Goal: Transaction & Acquisition: Obtain resource

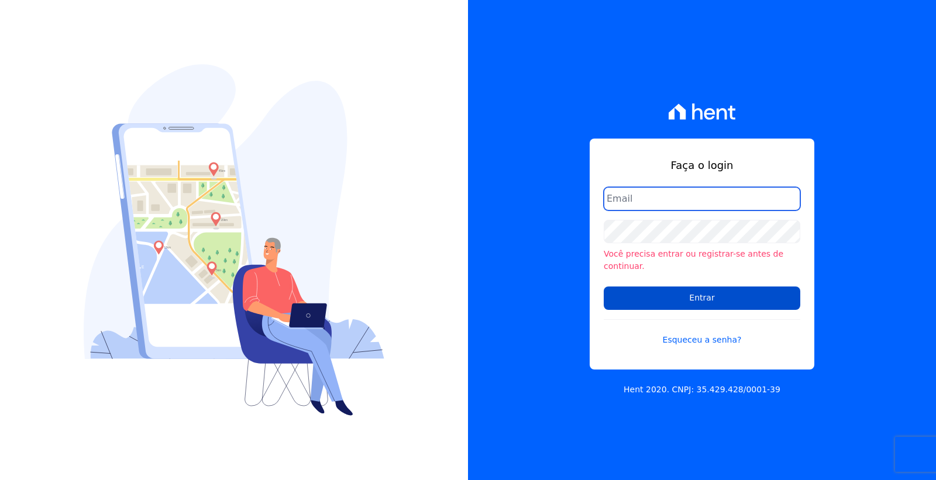
type input "[PERSON_NAME][EMAIL_ADDRESS][PERSON_NAME][DOMAIN_NAME]"
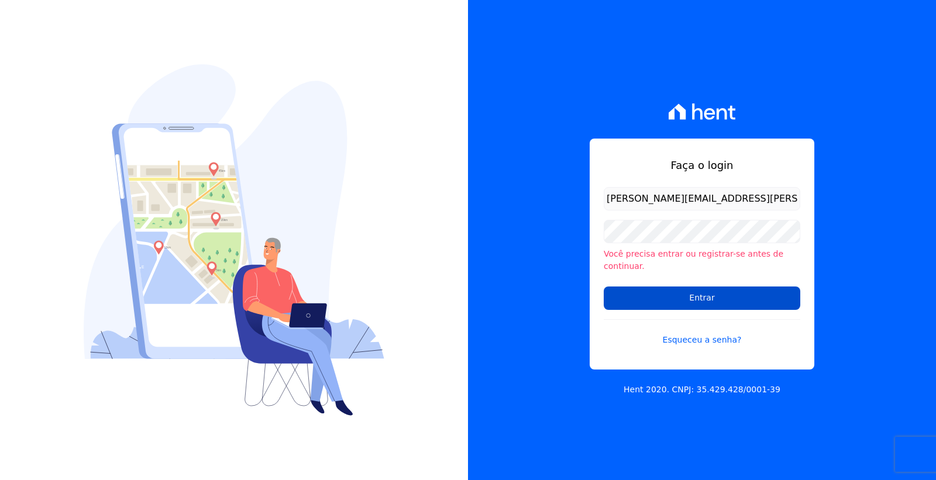
click at [650, 287] on input "Entrar" at bounding box center [701, 298] width 196 height 23
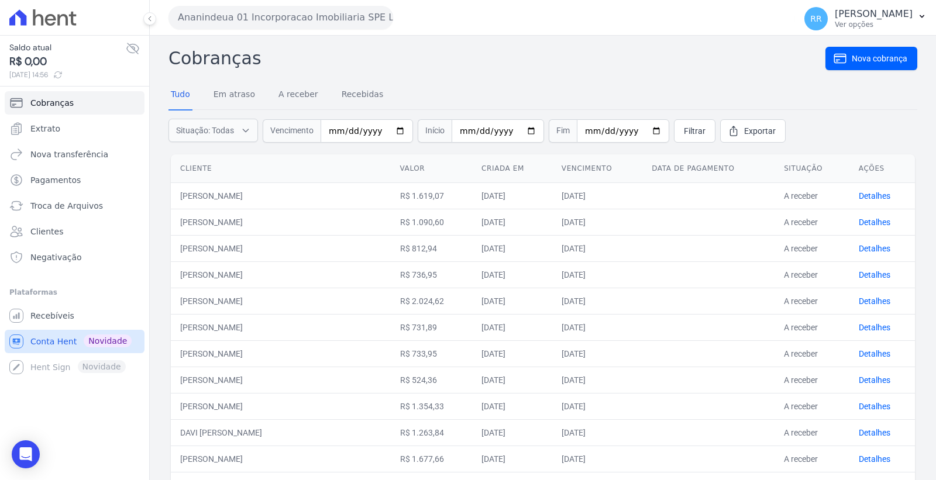
click at [68, 339] on span "Conta Hent" at bounding box center [53, 342] width 46 height 12
click at [68, 104] on span "Cobranças" at bounding box center [51, 103] width 43 height 12
click at [284, 27] on button "Ananindeua 01 Incorporacao Imobiliaria SPE LTDA" at bounding box center [280, 17] width 225 height 23
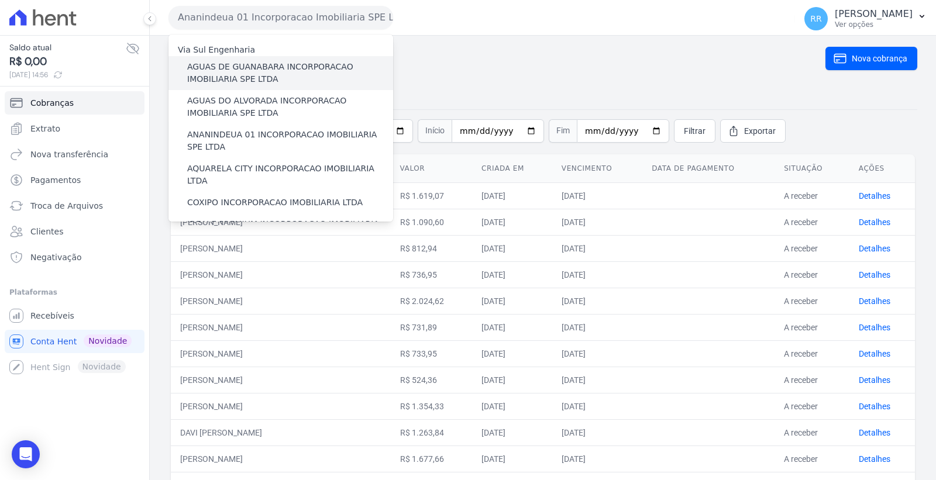
click at [275, 66] on label "AGUAS DE GUANABARA INCORPORACAO IMOBILIARIA SPE LTDA" at bounding box center [290, 73] width 206 height 25
click at [0, 0] on input "AGUAS DE GUANABARA INCORPORACAO IMOBILIARIA SPE LTDA" at bounding box center [0, 0] width 0 height 0
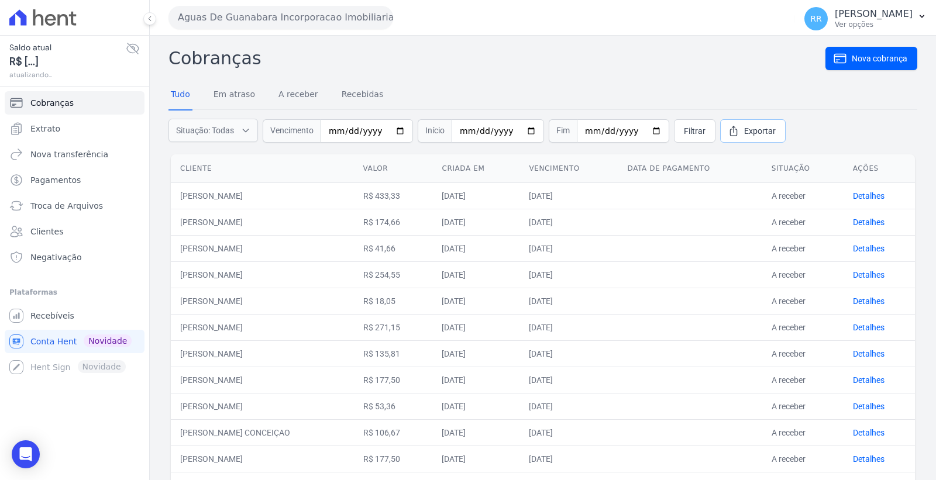
click at [744, 133] on span "Exportar" at bounding box center [760, 131] width 32 height 12
click at [275, 21] on button "Aguas De Guanabara Incorporacao Imobiliaria SPE LTDA" at bounding box center [280, 17] width 225 height 23
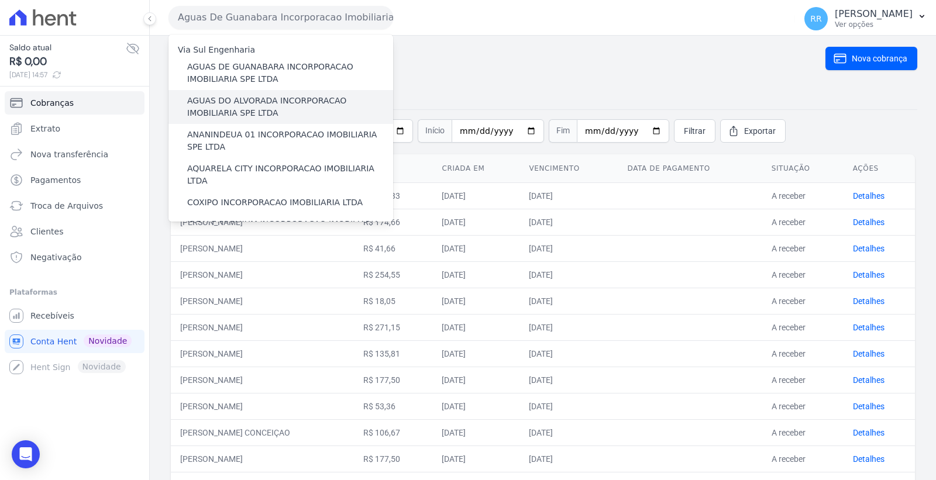
click at [263, 106] on label "AGUAS DO ALVORADA INCORPORACAO IMOBILIARIA SPE LTDA" at bounding box center [290, 107] width 206 height 25
click at [0, 0] on input "AGUAS DO ALVORADA INCORPORACAO IMOBILIARIA SPE LTDA" at bounding box center [0, 0] width 0 height 0
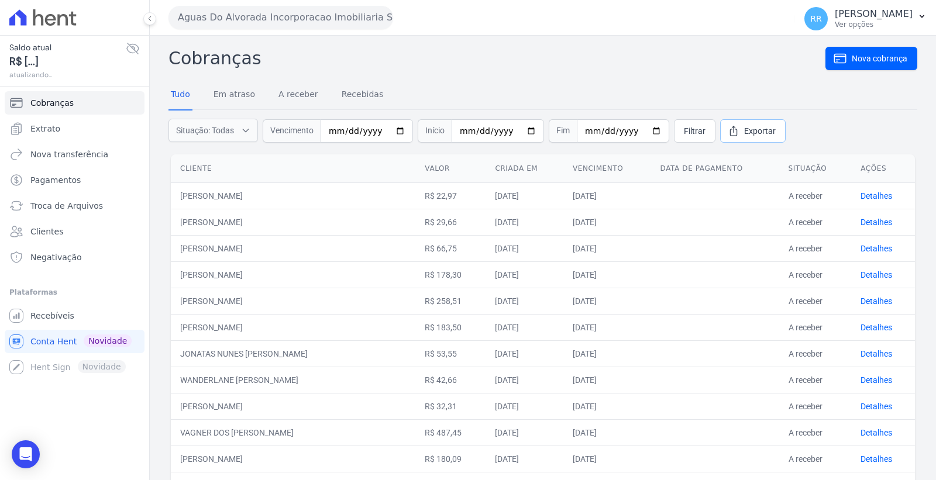
drag, startPoint x: 734, startPoint y: 129, endPoint x: 726, endPoint y: 130, distance: 7.8
click at [744, 129] on span "Exportar" at bounding box center [760, 131] width 32 height 12
click at [340, 15] on button "Aguas Do Alvorada Incorporacao Imobiliaria SPE LTDA" at bounding box center [280, 17] width 225 height 23
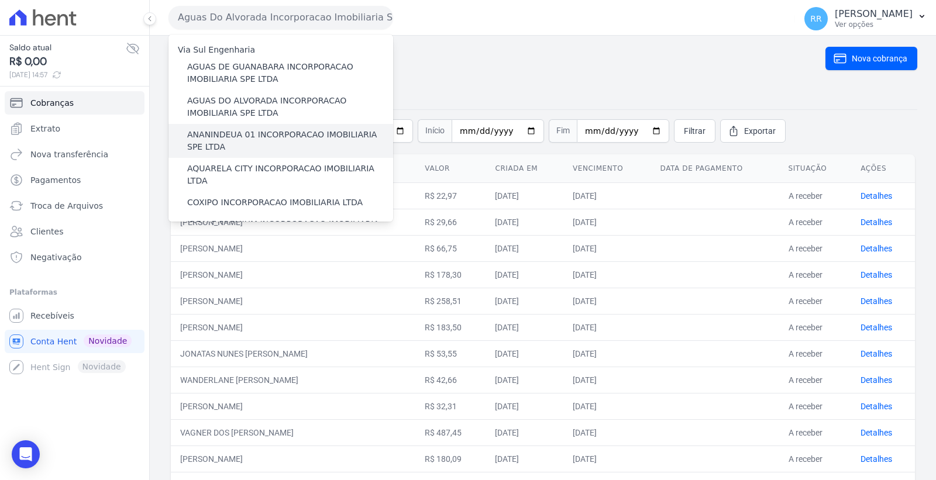
click at [294, 136] on label "ANANINDEUA 01 INCORPORACAO IMOBILIARIA SPE LTDA" at bounding box center [290, 141] width 206 height 25
click at [0, 0] on input "ANANINDEUA 01 INCORPORACAO IMOBILIARIA SPE LTDA" at bounding box center [0, 0] width 0 height 0
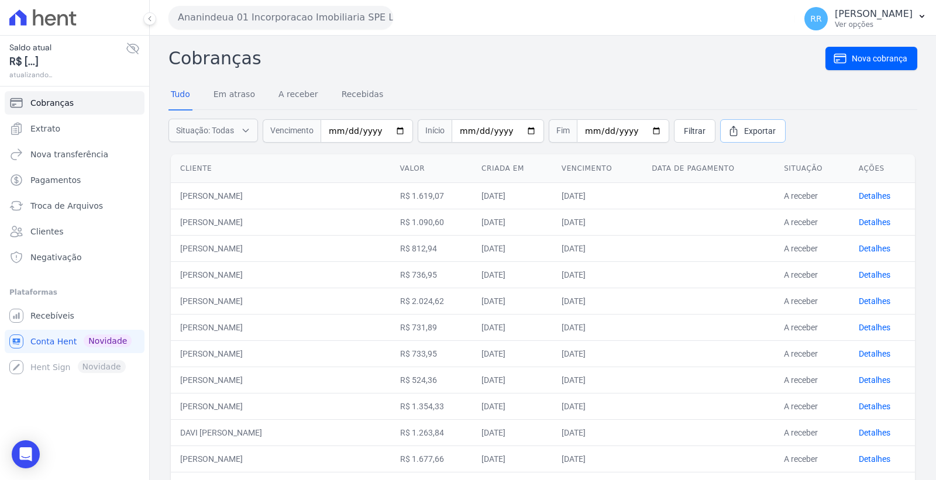
click at [744, 129] on span "Exportar" at bounding box center [760, 131] width 32 height 12
click at [255, 21] on button "Ananindeua 01 Incorporacao Imobiliaria SPE LTDA" at bounding box center [280, 17] width 225 height 23
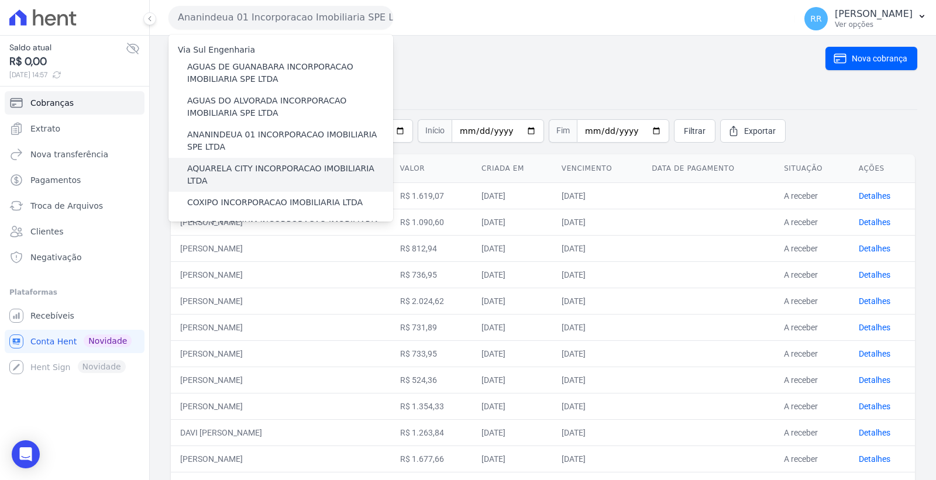
click at [267, 163] on label "AQUARELA CITY INCORPORACAO IMOBILIARIA LTDA" at bounding box center [290, 175] width 206 height 25
click at [0, 0] on input "AQUARELA CITY INCORPORACAO IMOBILIARIA LTDA" at bounding box center [0, 0] width 0 height 0
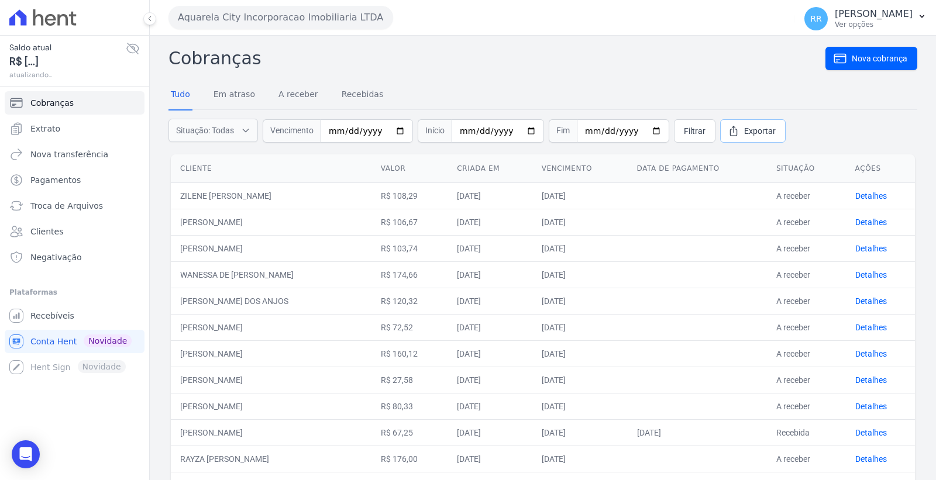
click at [727, 130] on icon at bounding box center [733, 131] width 12 height 12
click at [311, 15] on button "Aquarela City Incorporacao Imobiliaria LTDA" at bounding box center [280, 17] width 225 height 23
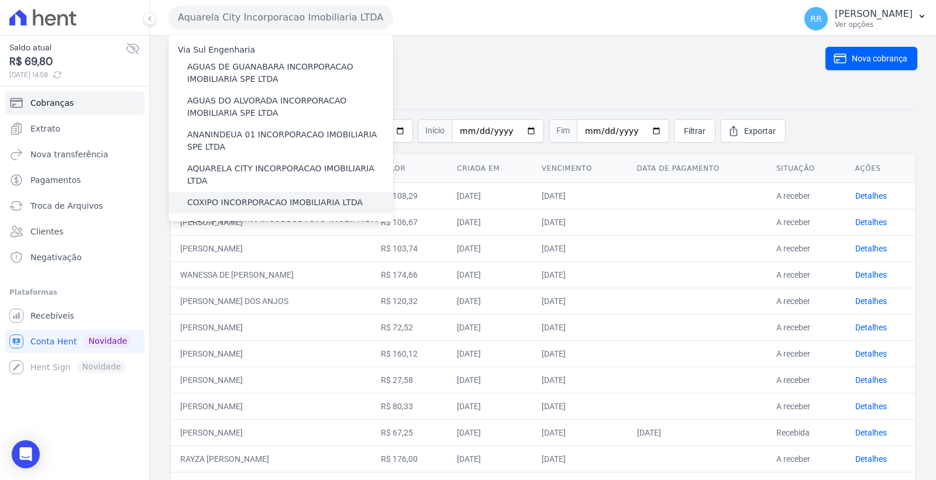
click at [289, 196] on label "COXIPO INCORPORACAO IMOBILIARIA LTDA" at bounding box center [274, 202] width 175 height 12
click at [0, 0] on input "COXIPO INCORPORACAO IMOBILIARIA LTDA" at bounding box center [0, 0] width 0 height 0
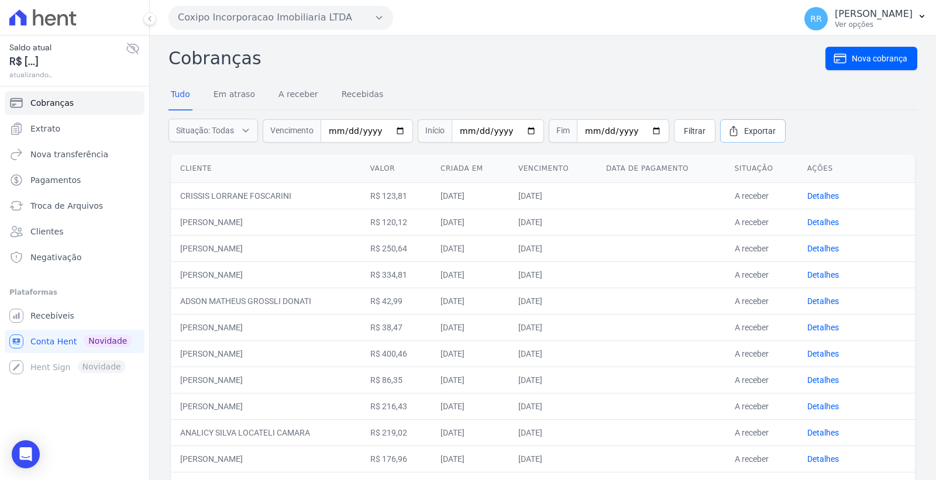
click at [744, 131] on span "Exportar" at bounding box center [760, 131] width 32 height 12
click at [302, 20] on button "Coxipo Incorporacao Imobiliaria LTDA" at bounding box center [280, 17] width 225 height 23
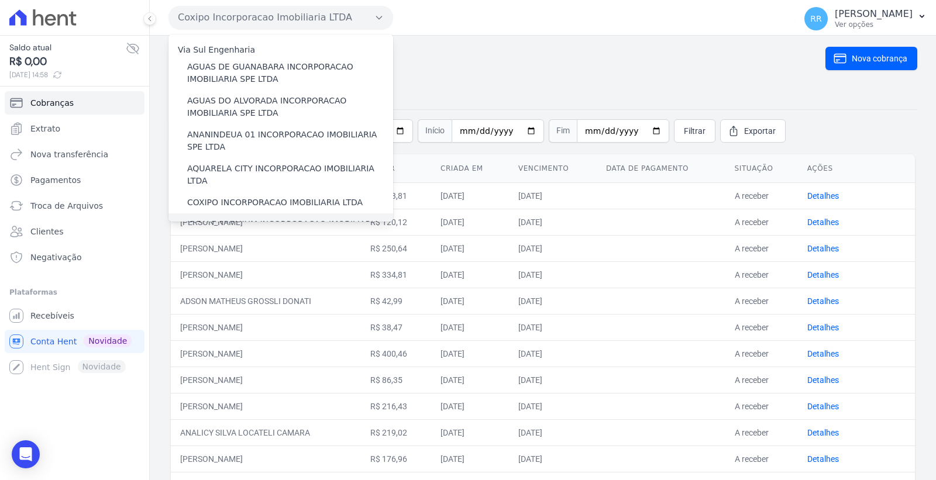
click at [276, 218] on label "IDEALE PREMIUM INCORPORACAO IMOBILIARIA LTDA" at bounding box center [290, 230] width 206 height 25
click at [0, 0] on input "IDEALE PREMIUM INCORPORACAO IMOBILIARIA LTDA" at bounding box center [0, 0] width 0 height 0
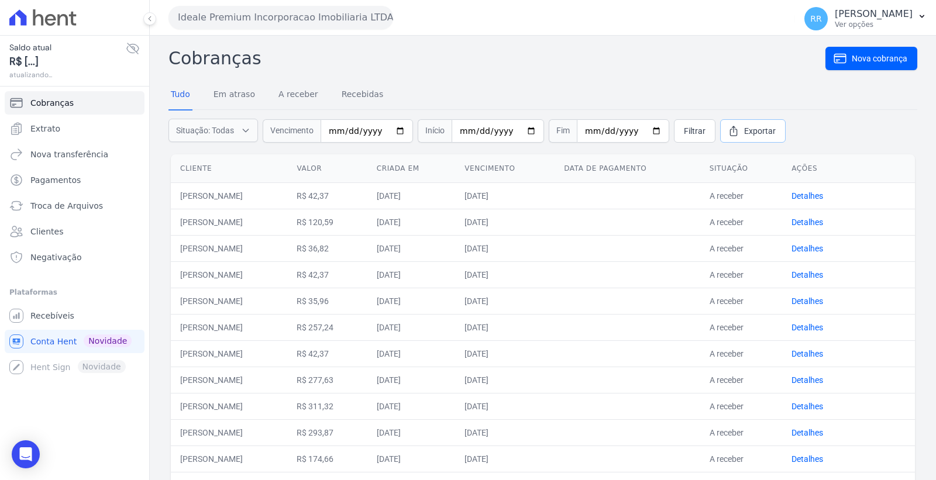
click at [756, 125] on span "Exportar" at bounding box center [760, 131] width 32 height 12
click at [309, 13] on button "Ideale Premium Incorporacao Imobiliaria LTDA" at bounding box center [280, 17] width 225 height 23
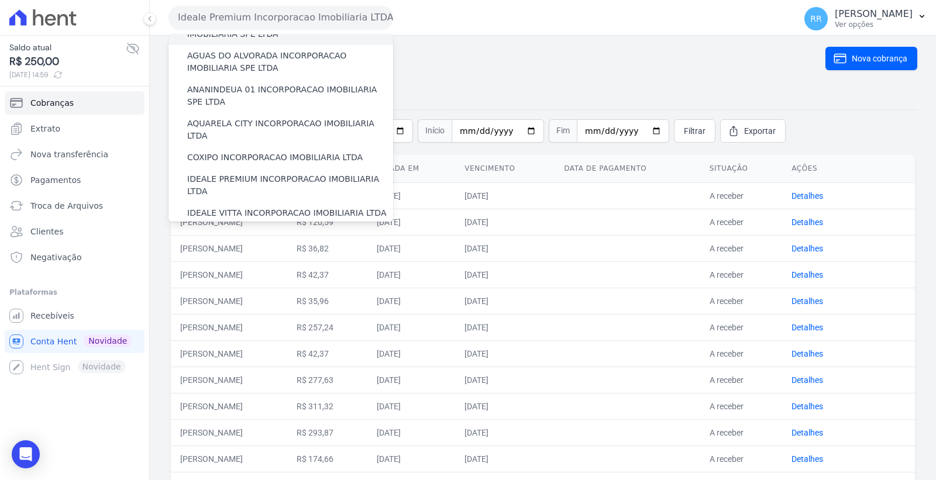
scroll to position [65, 0]
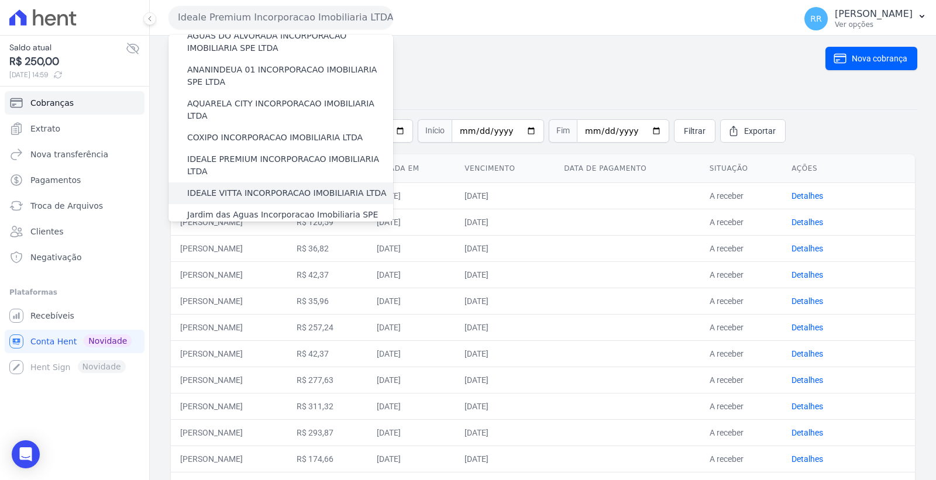
click at [288, 187] on label "IDEALE VITTA INCORPORACAO IMOBILIARIA LTDA" at bounding box center [286, 193] width 199 height 12
click at [0, 0] on input "IDEALE VITTA INCORPORACAO IMOBILIARIA LTDA" at bounding box center [0, 0] width 0 height 0
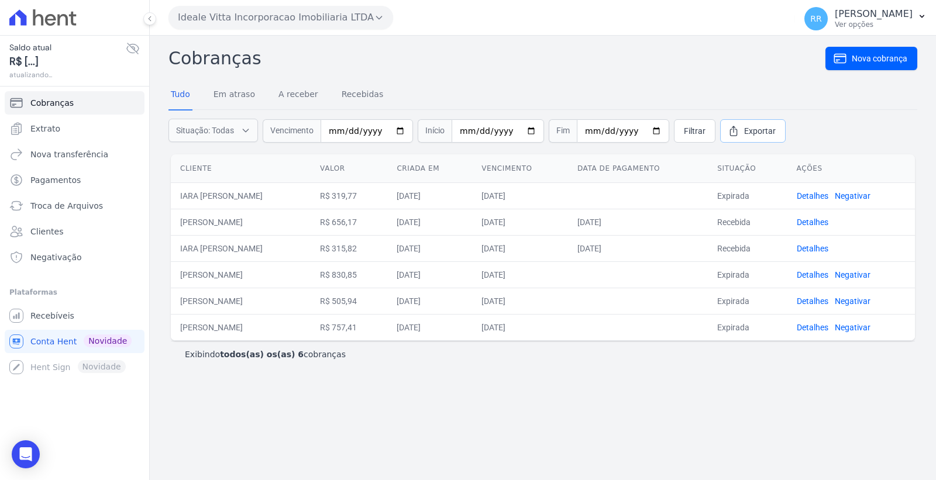
click at [744, 127] on span "Exportar" at bounding box center [760, 131] width 32 height 12
click at [274, 19] on button "Ideale Vitta Incorporacao Imobiliaria LTDA" at bounding box center [280, 17] width 225 height 23
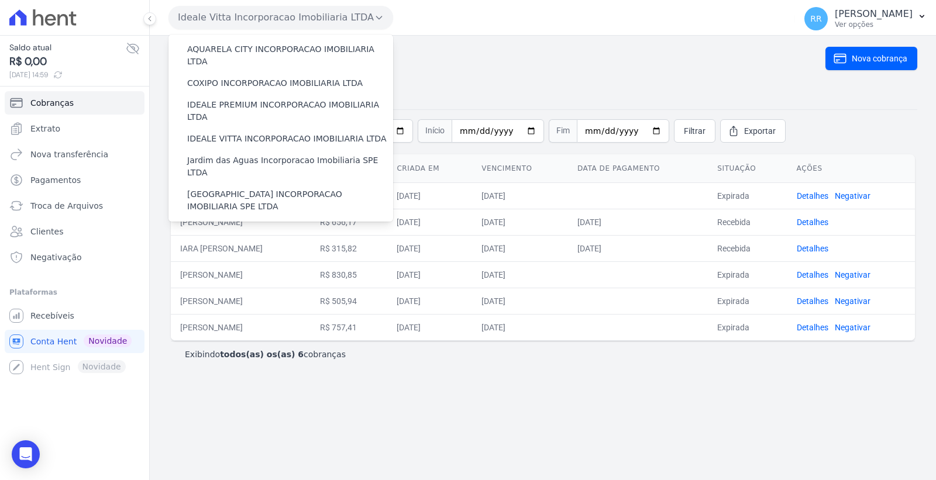
scroll to position [130, 0]
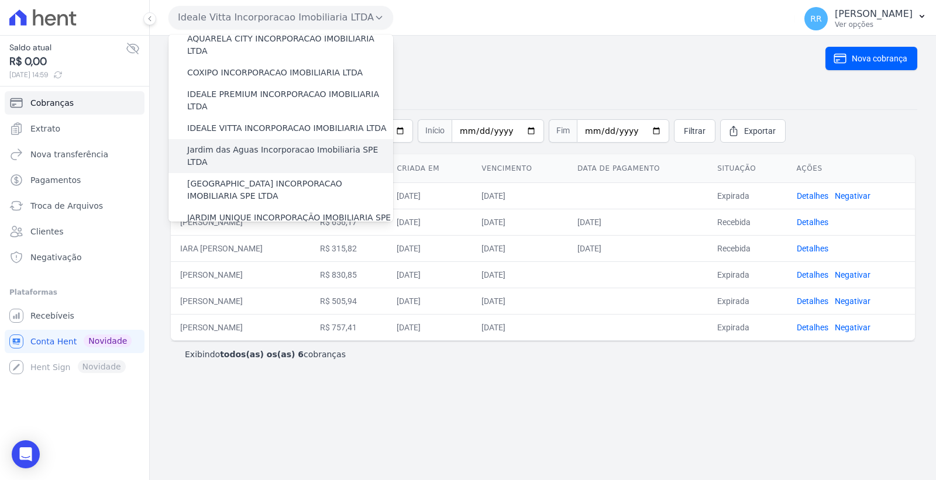
click at [283, 144] on label "Jardim das Aguas Incorporacao Imobiliaria SPE LTDA" at bounding box center [290, 156] width 206 height 25
click at [0, 0] on input "Jardim das Aguas Incorporacao Imobiliaria SPE LTDA" at bounding box center [0, 0] width 0 height 0
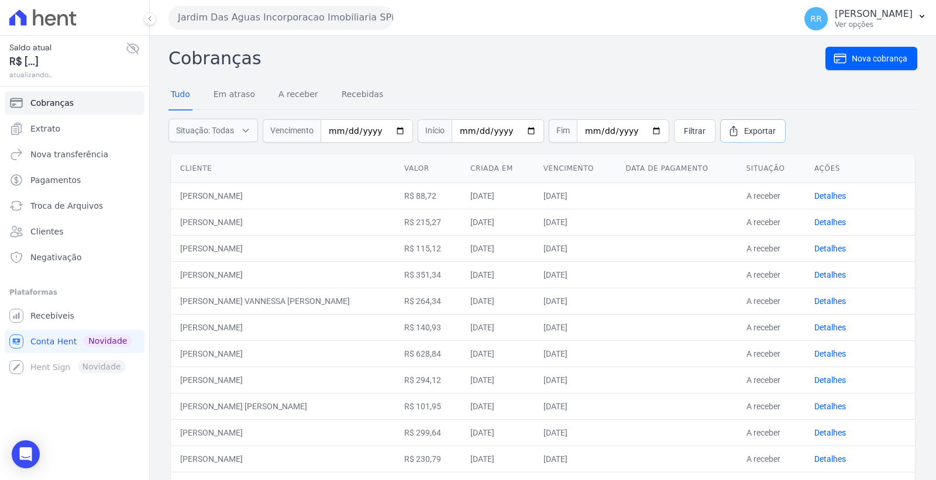
click at [744, 126] on span "Exportar" at bounding box center [760, 131] width 32 height 12
click at [291, 18] on button "Jardim Das Aguas Incorporacao Imobiliaria SPE LTDA" at bounding box center [280, 17] width 225 height 23
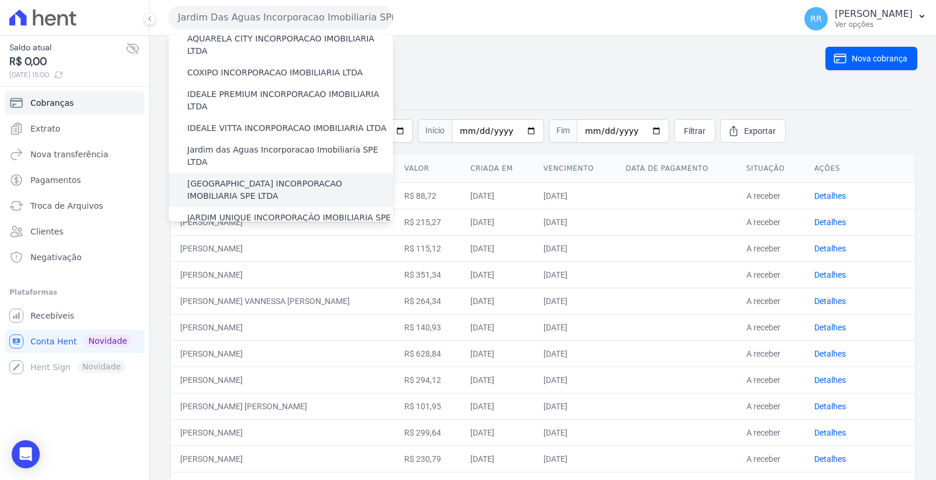
click at [292, 178] on label "[GEOGRAPHIC_DATA] INCORPORACAO IMOBILIARIA SPE LTDA" at bounding box center [290, 190] width 206 height 25
click at [0, 0] on input "[GEOGRAPHIC_DATA] INCORPORACAO IMOBILIARIA SPE LTDA" at bounding box center [0, 0] width 0 height 0
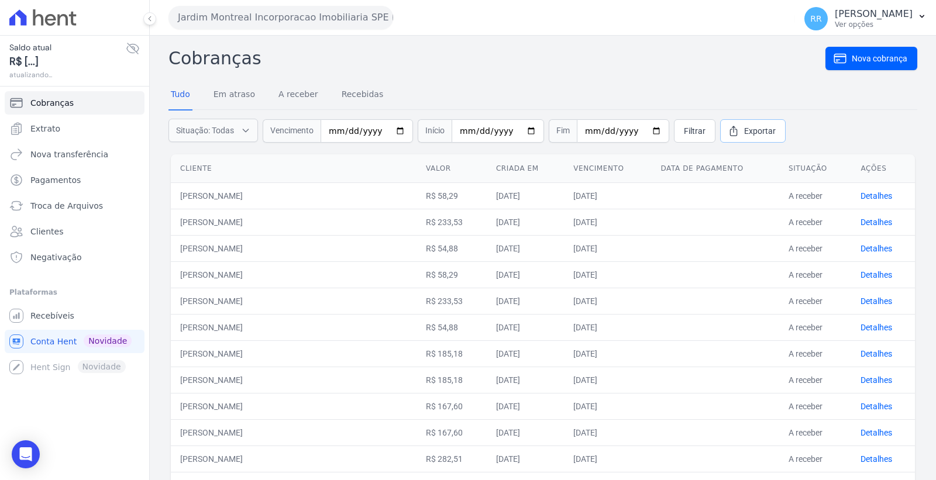
click at [744, 127] on span "Exportar" at bounding box center [760, 131] width 32 height 12
click at [300, 14] on button "Jardim Montreal Incorporacao Imobiliaria SPE LTDA" at bounding box center [280, 17] width 225 height 23
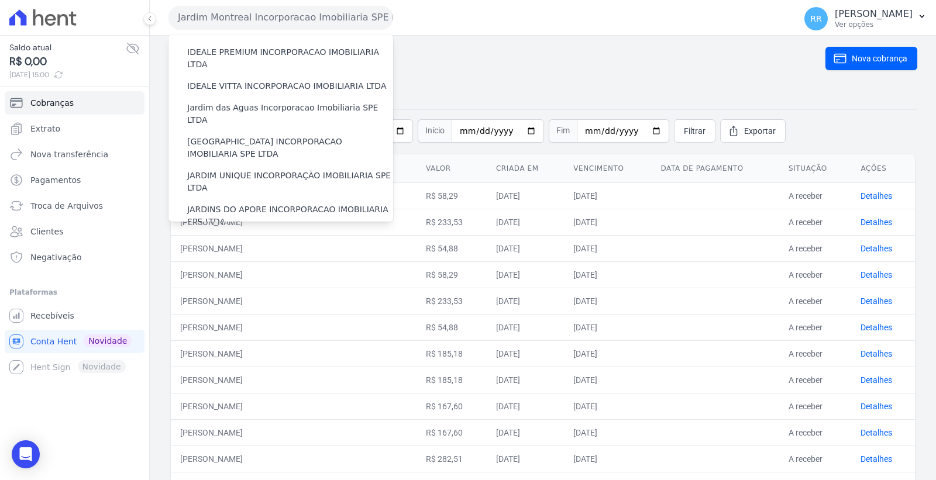
scroll to position [195, 0]
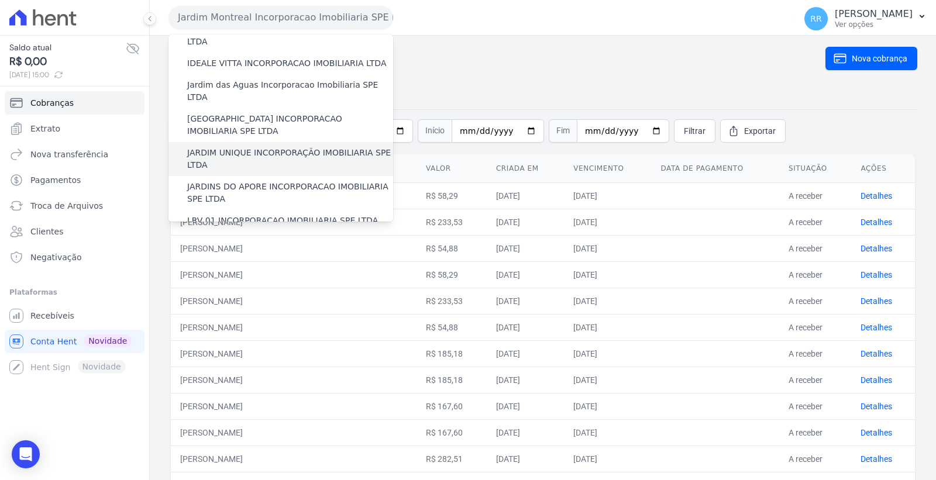
click at [288, 147] on label "JARDIM UNIQUE INCORPORAÇÃO IMOBILIARIA SPE LTDA" at bounding box center [290, 159] width 206 height 25
click at [0, 0] on input "JARDIM UNIQUE INCORPORAÇÃO IMOBILIARIA SPE LTDA" at bounding box center [0, 0] width 0 height 0
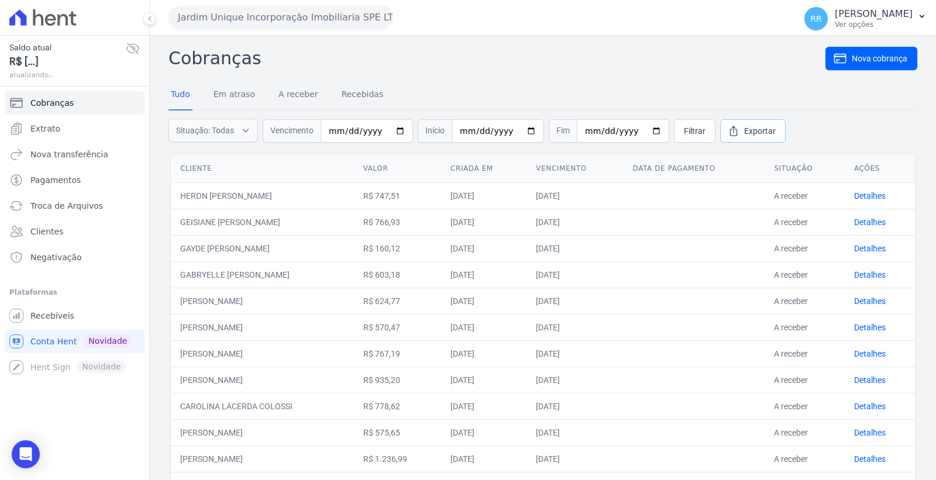
click at [744, 127] on span "Exportar" at bounding box center [760, 131] width 32 height 12
click at [333, 15] on button "Jardim Unique Incorporação Imobiliaria SPE LTDA" at bounding box center [280, 17] width 225 height 23
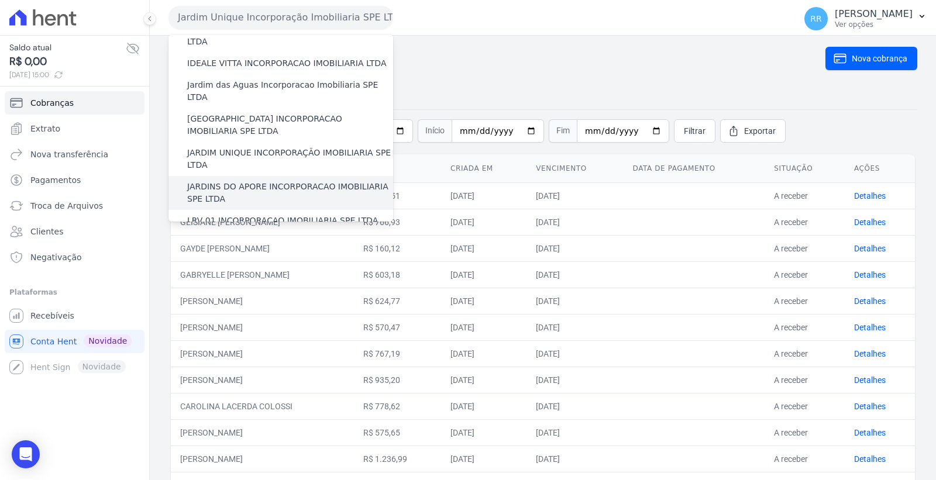
click at [291, 181] on label "JARDINS DO APORE INCORPORACAO IMOBILIARIA SPE LTDA" at bounding box center [290, 193] width 206 height 25
click at [0, 0] on input "JARDINS DO APORE INCORPORACAO IMOBILIARIA SPE LTDA" at bounding box center [0, 0] width 0 height 0
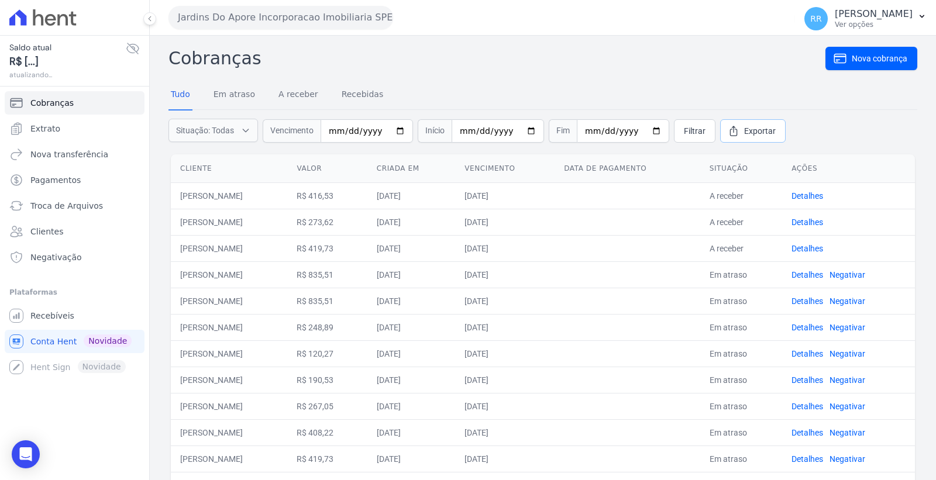
click at [744, 131] on span "Exportar" at bounding box center [760, 131] width 32 height 12
click at [304, 16] on button "Jardins Do Apore Incorporacao Imobiliaria SPE LTDA" at bounding box center [280, 17] width 225 height 23
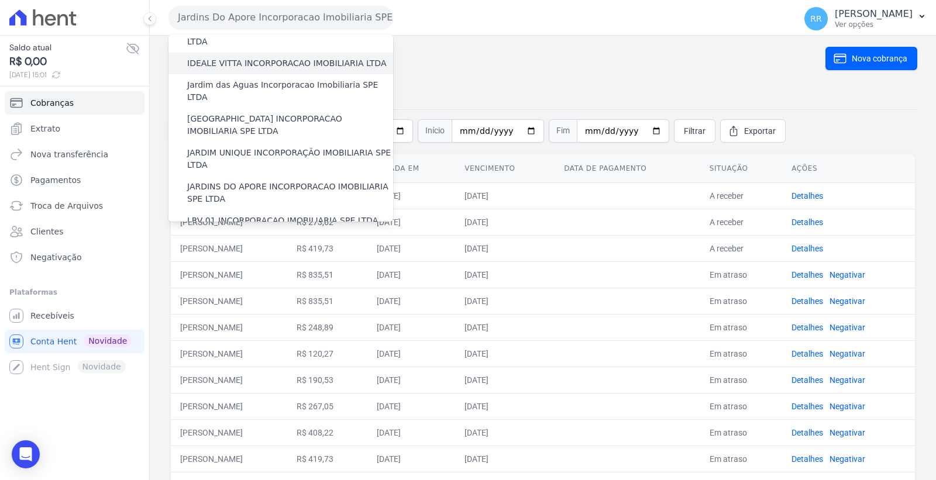
scroll to position [260, 0]
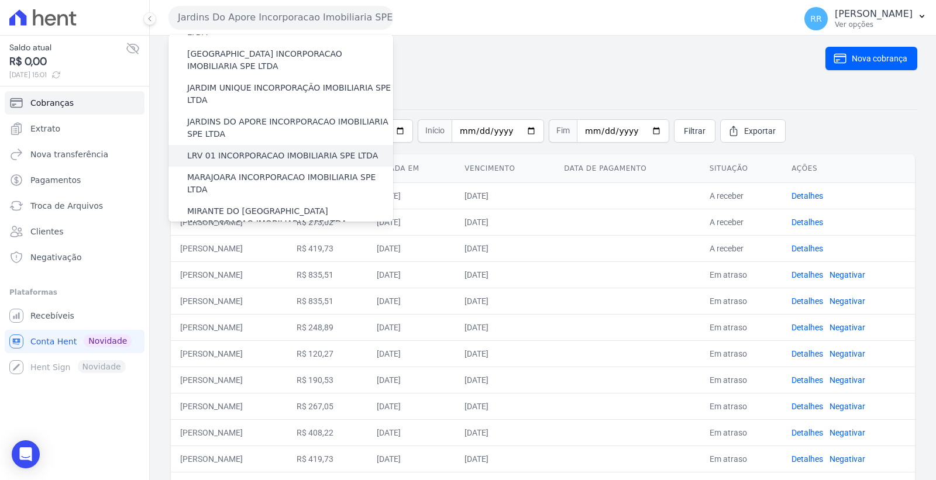
click at [294, 150] on label "LRV 01 INCORPORACAO IMOBILIARIA SPE LTDA" at bounding box center [282, 156] width 191 height 12
click at [0, 0] on input "LRV 01 INCORPORACAO IMOBILIARIA SPE LTDA" at bounding box center [0, 0] width 0 height 0
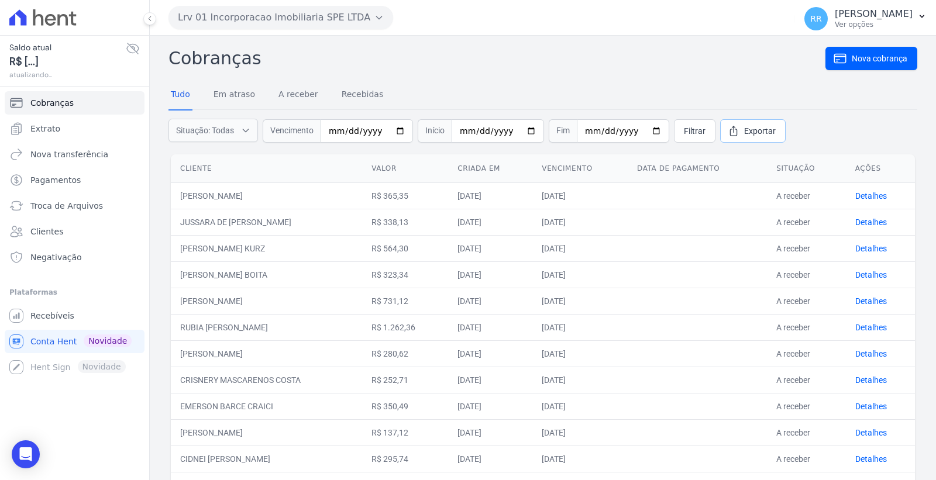
click at [744, 131] on span "Exportar" at bounding box center [760, 131] width 32 height 12
click at [215, 19] on button "Lrv 01 Incorporacao Imobiliaria SPE LTDA" at bounding box center [280, 17] width 225 height 23
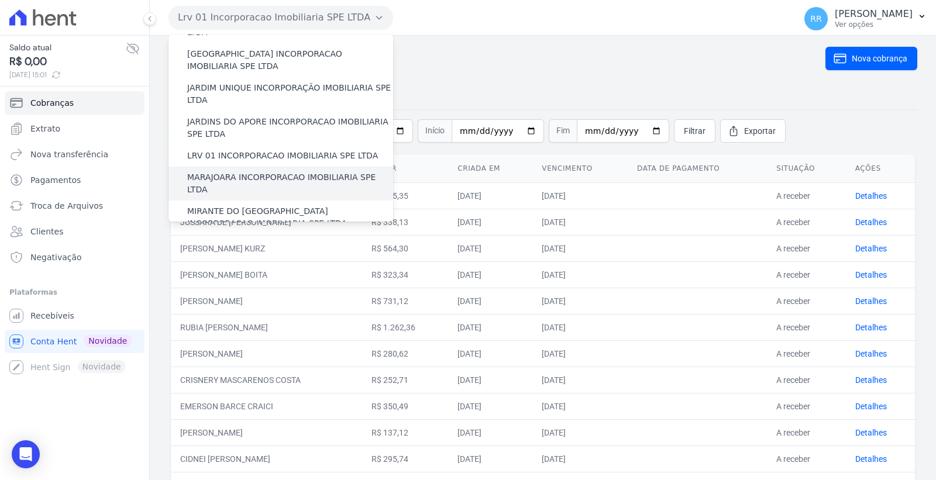
click at [244, 171] on label "MARAJOARA INCORPORACAO IMOBILIARIA SPE LTDA" at bounding box center [290, 183] width 206 height 25
click at [0, 0] on input "MARAJOARA INCORPORACAO IMOBILIARIA SPE LTDA" at bounding box center [0, 0] width 0 height 0
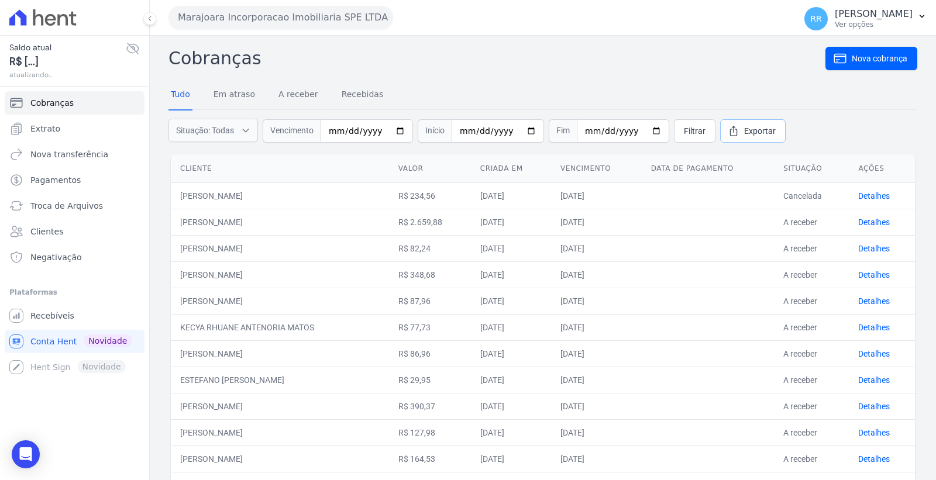
click at [744, 130] on span "Exportar" at bounding box center [760, 131] width 32 height 12
click at [303, 18] on button "Marajoara Incorporacao Imobiliaria SPE LTDA" at bounding box center [280, 17] width 225 height 23
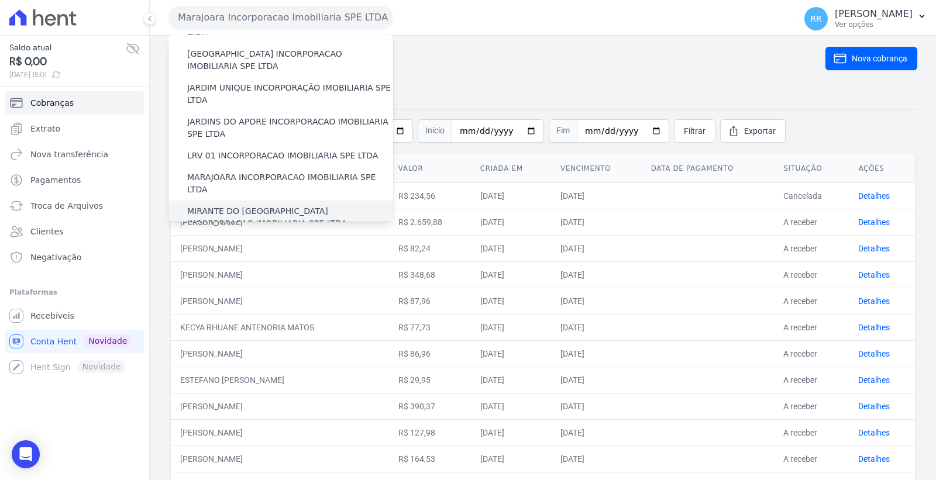
click at [285, 205] on label "MIRANTE DO [GEOGRAPHIC_DATA] INCORPORACAO IMOBILIARIA SPE LTDA" at bounding box center [290, 217] width 206 height 25
click at [0, 0] on input "MIRANTE DO [GEOGRAPHIC_DATA] INCORPORACAO IMOBILIARIA SPE LTDA" at bounding box center [0, 0] width 0 height 0
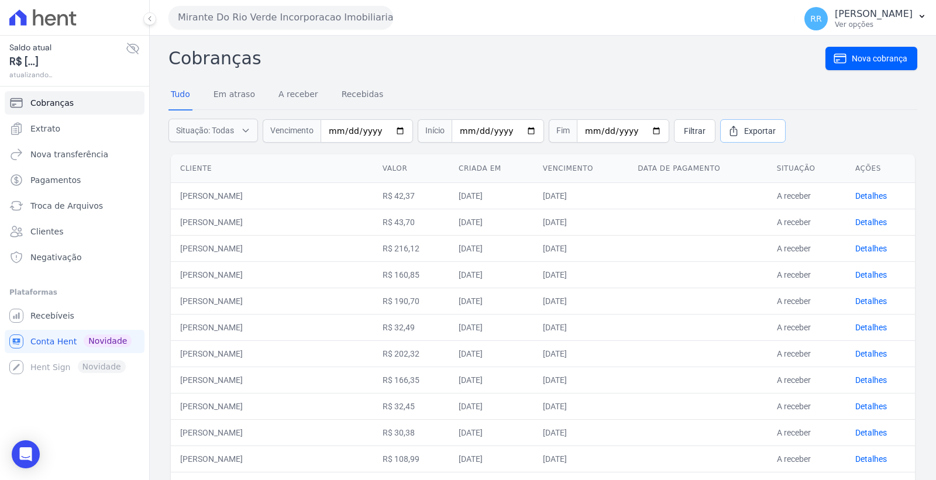
click at [727, 132] on icon at bounding box center [733, 131] width 12 height 12
click at [288, 16] on button "Mirante Do Rio Verde Incorporacao Imobiliaria SPE LTDA" at bounding box center [280, 17] width 225 height 23
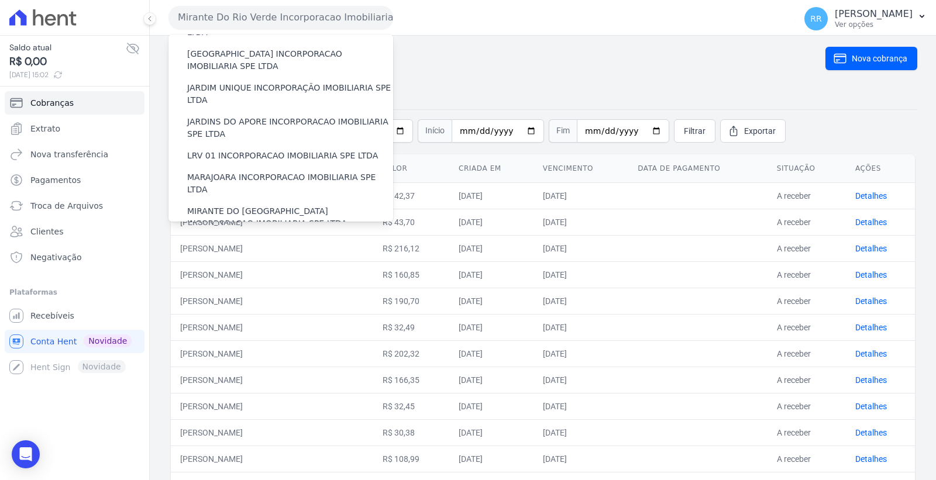
scroll to position [325, 0]
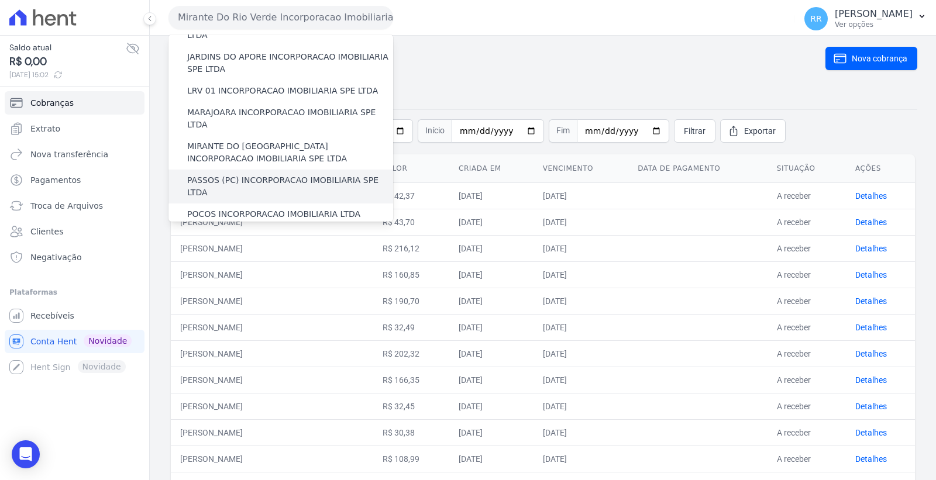
click at [288, 174] on label "PASSOS (PC) INCORPORACAO IMOBILIARIA SPE LTDA" at bounding box center [290, 186] width 206 height 25
click at [0, 0] on input "PASSOS (PC) INCORPORACAO IMOBILIARIA SPE LTDA" at bounding box center [0, 0] width 0 height 0
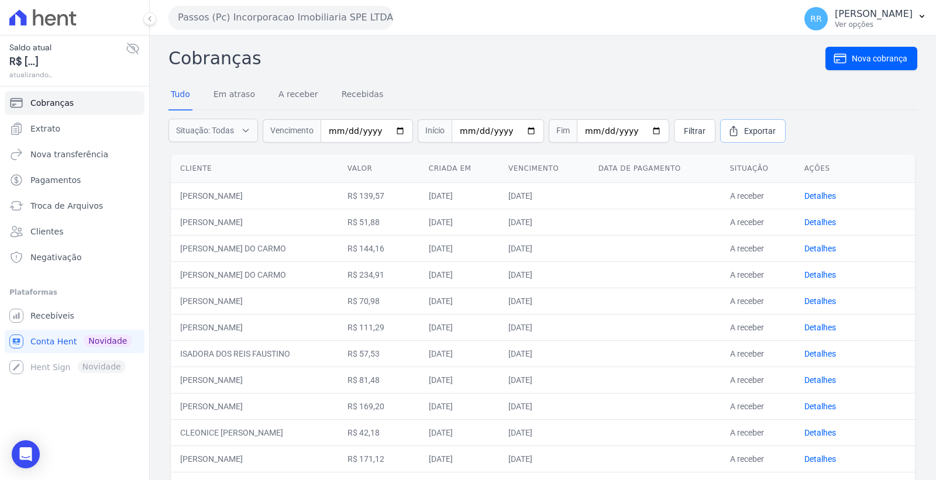
click at [744, 125] on span "Exportar" at bounding box center [760, 131] width 32 height 12
click at [296, 13] on button "Passos (Pc) Incorporacao Imobiliaria SPE LTDA" at bounding box center [280, 17] width 225 height 23
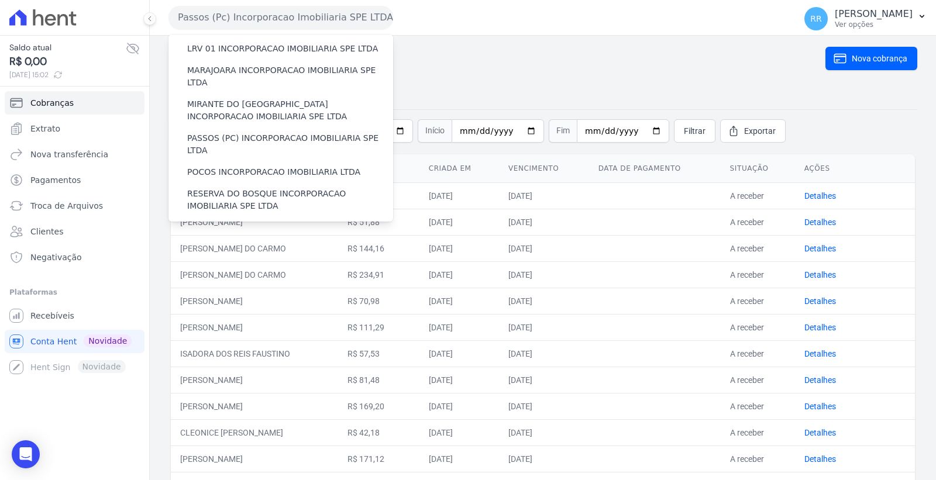
scroll to position [389, 0]
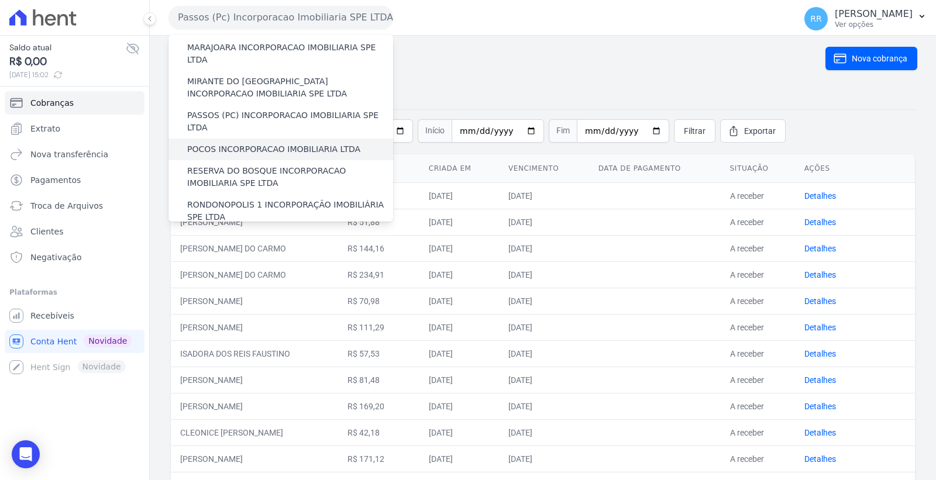
click at [302, 143] on label "POCOS INCORPORACAO IMOBILIARIA LTDA" at bounding box center [273, 149] width 173 height 12
click at [0, 0] on input "POCOS INCORPORACAO IMOBILIARIA LTDA" at bounding box center [0, 0] width 0 height 0
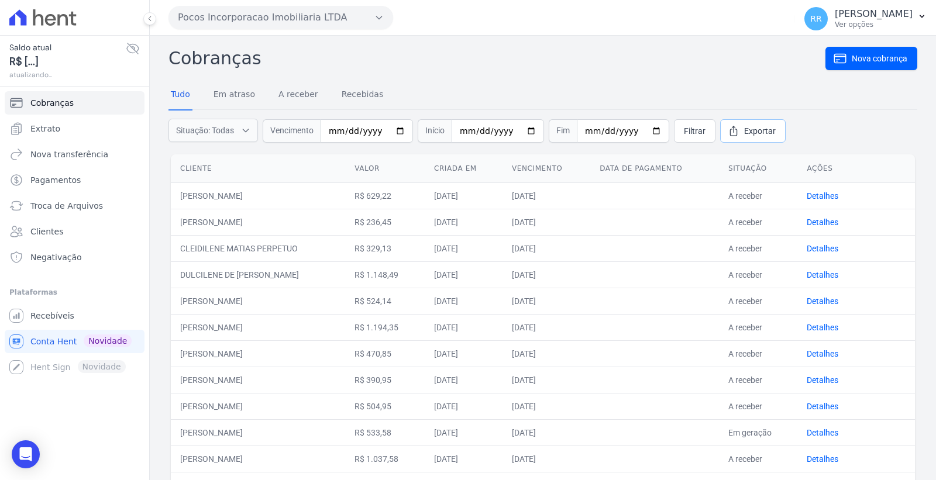
drag, startPoint x: 744, startPoint y: 130, endPoint x: 712, endPoint y: 132, distance: 31.7
click at [744, 130] on span "Exportar" at bounding box center [760, 131] width 32 height 12
click at [308, 20] on button "Pocos Incorporacao Imobiliaria LTDA" at bounding box center [280, 17] width 225 height 23
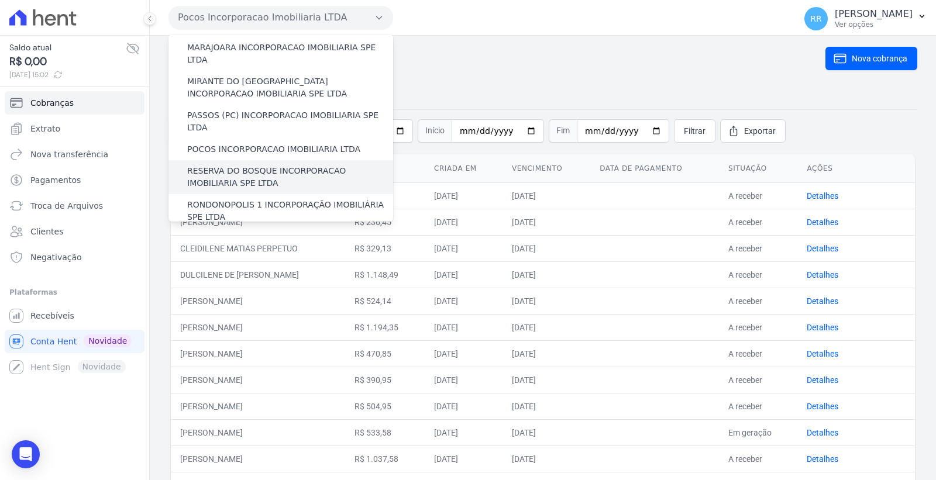
click at [302, 165] on label "RESERVA DO BOSQUE INCORPORACAO IMOBILIARIA SPE LTDA" at bounding box center [290, 177] width 206 height 25
click at [0, 0] on input "RESERVA DO BOSQUE INCORPORACAO IMOBILIARIA SPE LTDA" at bounding box center [0, 0] width 0 height 0
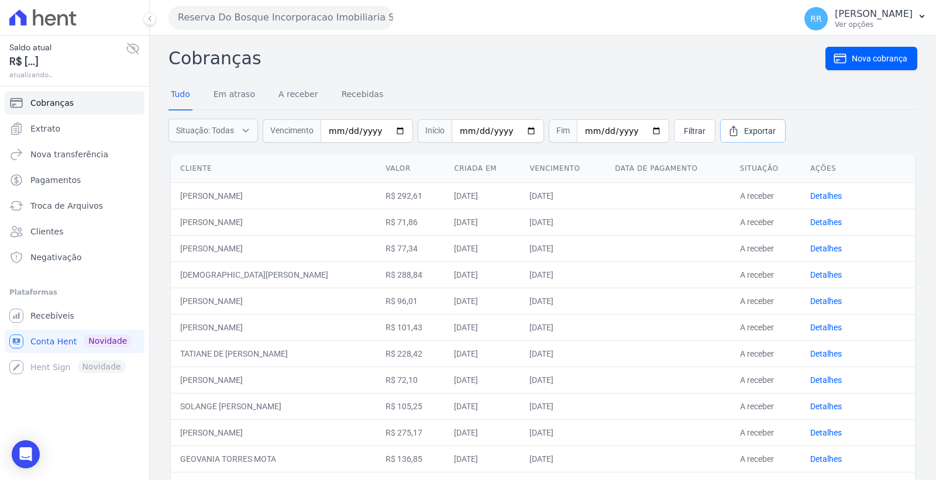
click at [746, 131] on span "Exportar" at bounding box center [760, 131] width 32 height 12
click at [250, 8] on button "Reserva Do Bosque Incorporacao Imobiliaria SPE LTDA" at bounding box center [280, 17] width 225 height 23
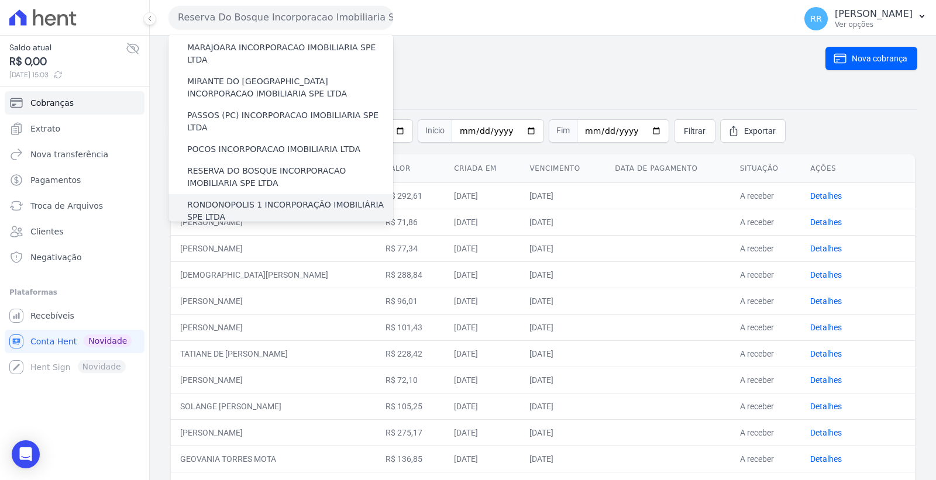
click at [332, 199] on label "RONDONOPOLIS 1 INCORPORAÇÃO IMOBILIÁRIA SPE LTDA" at bounding box center [290, 211] width 206 height 25
click at [0, 0] on input "RONDONOPOLIS 1 INCORPORAÇÃO IMOBILIÁRIA SPE LTDA" at bounding box center [0, 0] width 0 height 0
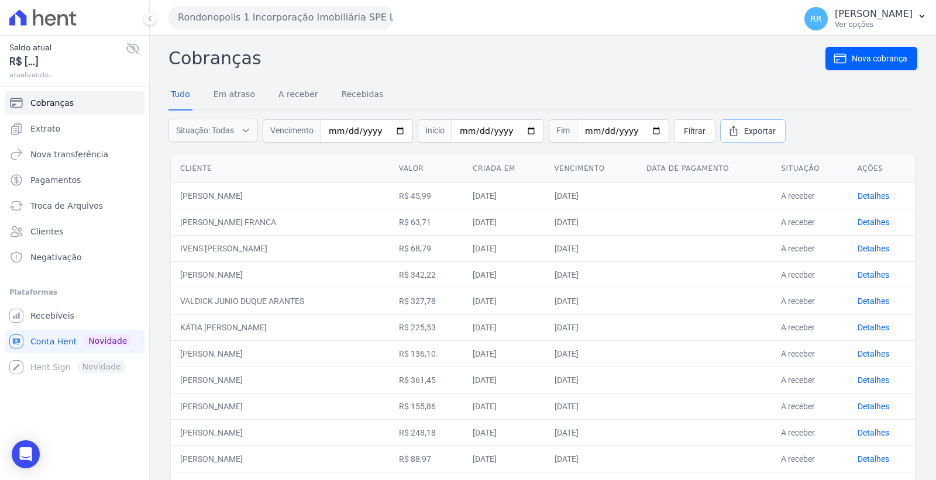
click at [744, 127] on span "Exportar" at bounding box center [760, 131] width 32 height 12
click at [236, 19] on button "Rondonopolis 1 Incorporação Imobiliária SPE LTDA" at bounding box center [280, 17] width 225 height 23
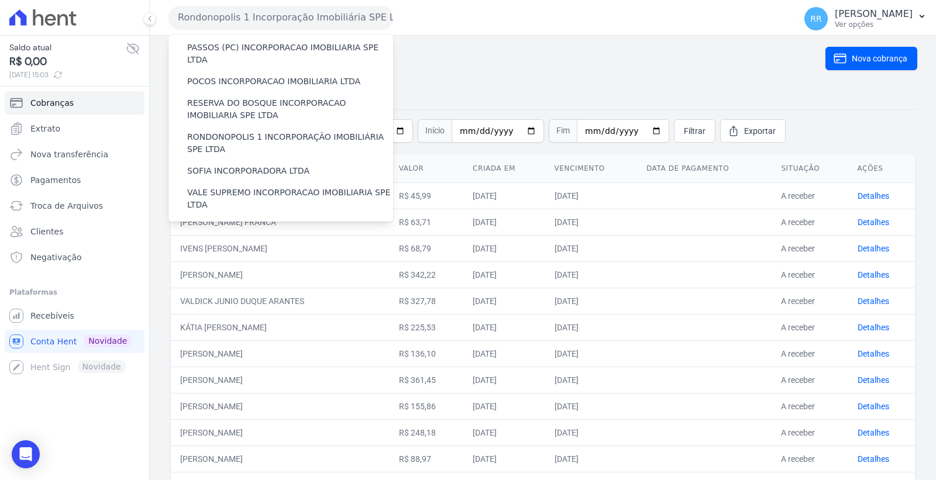
scroll to position [392, 0]
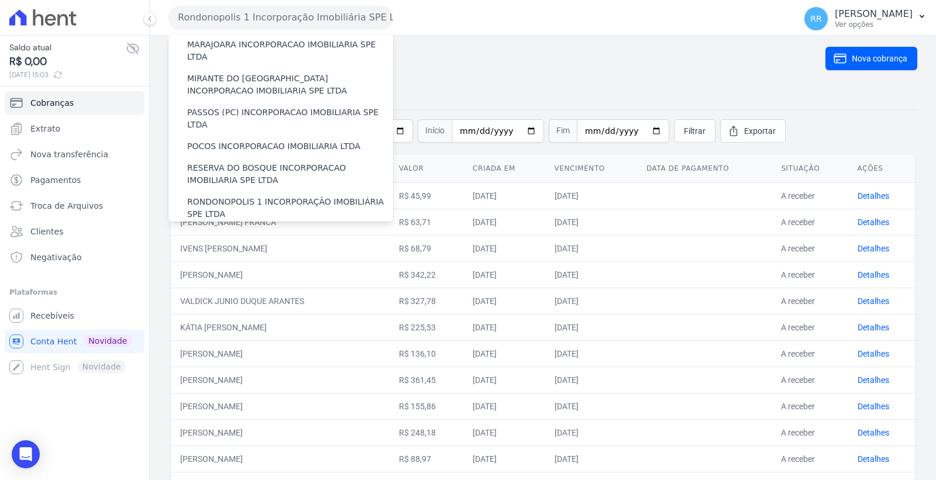
click at [278, 230] on label "SOFIA INCORPORADORA LTDA" at bounding box center [248, 236] width 122 height 12
click at [0, 0] on input "SOFIA INCORPORADORA LTDA" at bounding box center [0, 0] width 0 height 0
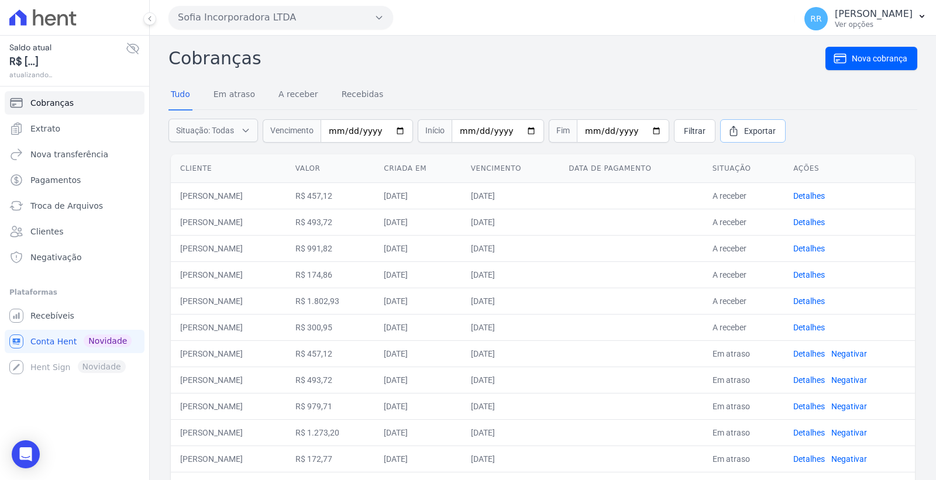
click at [744, 126] on span "Exportar" at bounding box center [760, 131] width 32 height 12
click at [285, 23] on button "Sofia Incorporadora LTDA" at bounding box center [280, 17] width 225 height 23
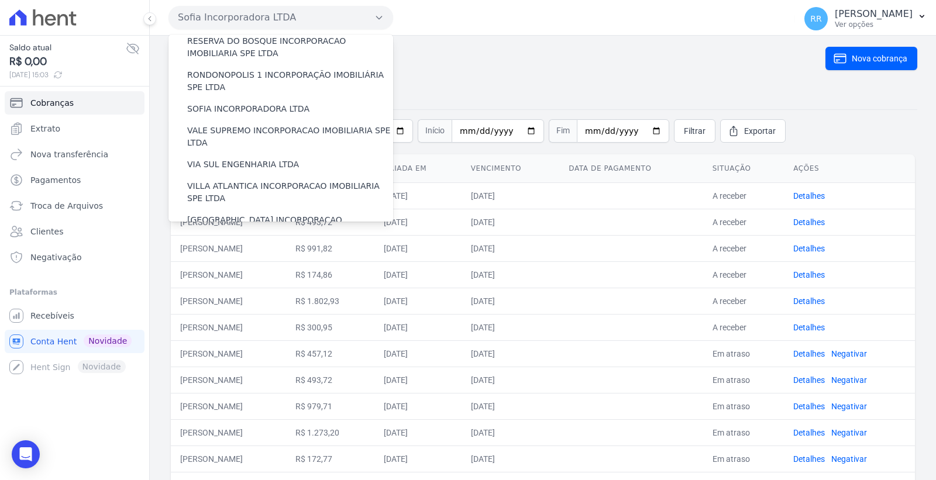
scroll to position [522, 0]
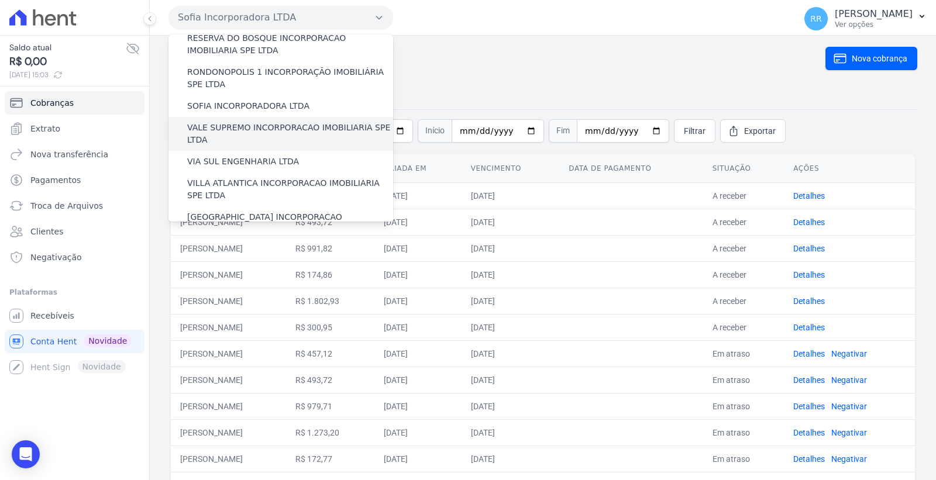
click at [296, 122] on label "VALE SUPREMO INCORPORACAO IMOBILIARIA SPE LTDA" at bounding box center [290, 134] width 206 height 25
click at [0, 0] on input "VALE SUPREMO INCORPORACAO IMOBILIARIA SPE LTDA" at bounding box center [0, 0] width 0 height 0
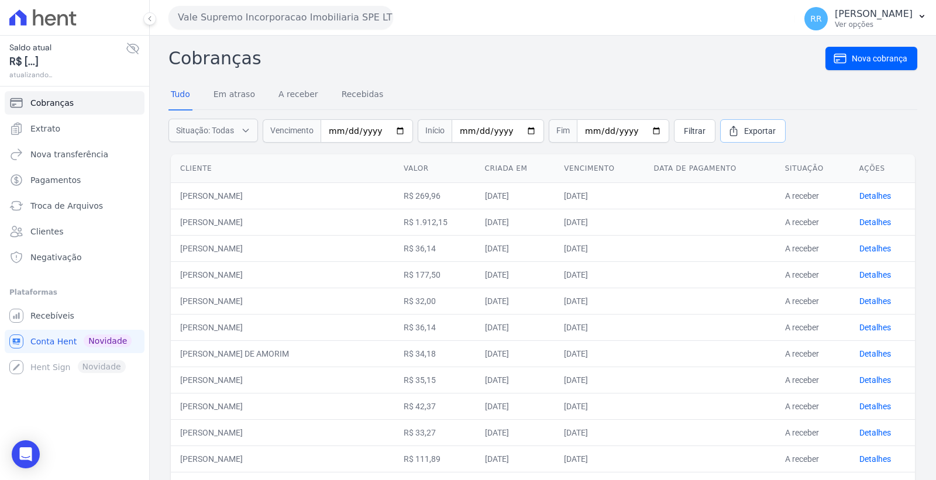
click at [744, 129] on span "Exportar" at bounding box center [760, 131] width 32 height 12
click at [270, 15] on button "Vale Supremo Incorporacao Imobiliaria SPE LTDA" at bounding box center [280, 17] width 225 height 23
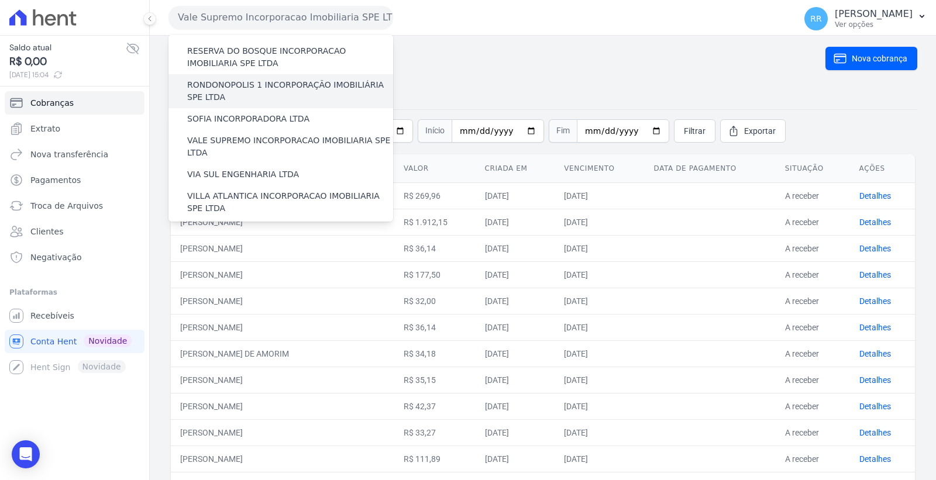
scroll to position [519, 0]
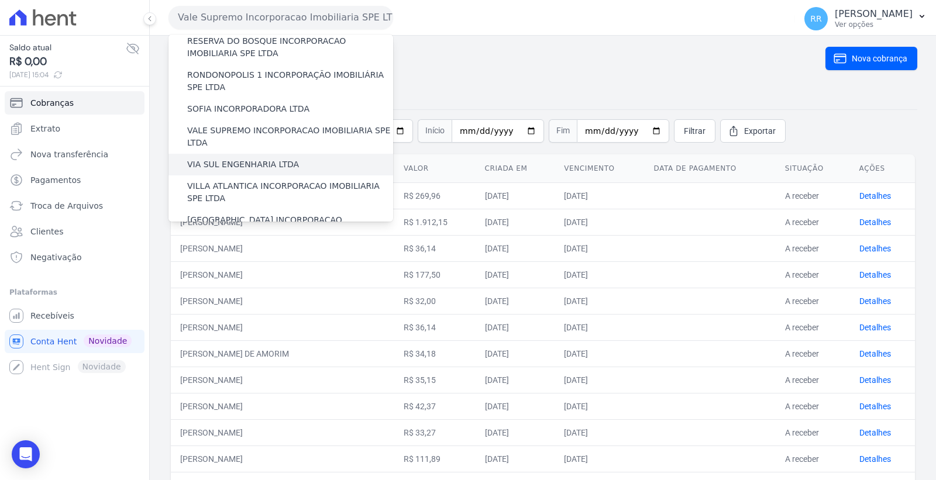
click at [277, 158] on label "VIA SUL ENGENHARIA LTDA" at bounding box center [243, 164] width 112 height 12
click at [0, 0] on input "VIA SUL ENGENHARIA LTDA" at bounding box center [0, 0] width 0 height 0
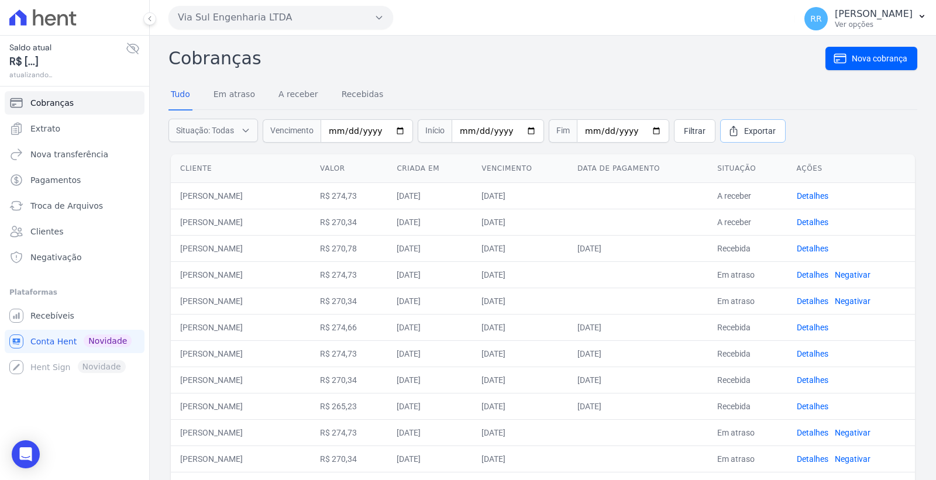
click at [737, 121] on link "Exportar" at bounding box center [752, 130] width 65 height 23
click at [272, 13] on button "Via Sul Engenharia LTDA" at bounding box center [280, 17] width 225 height 23
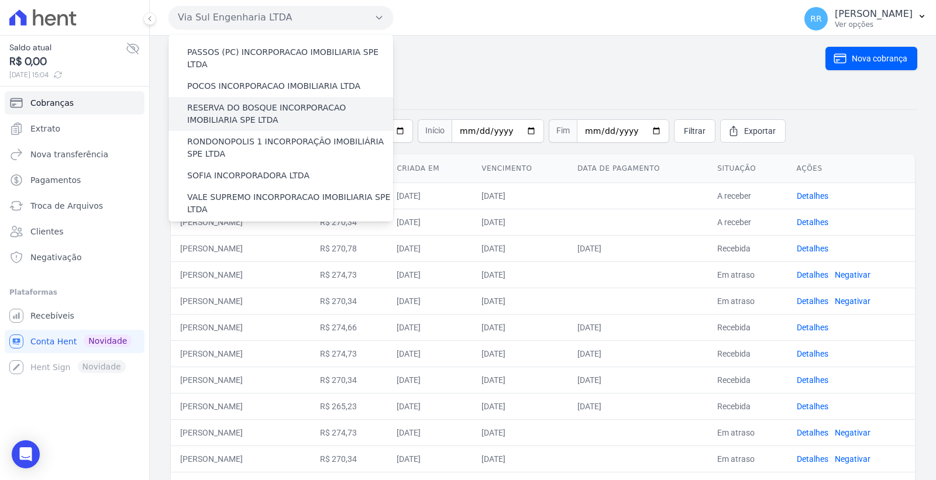
scroll to position [522, 0]
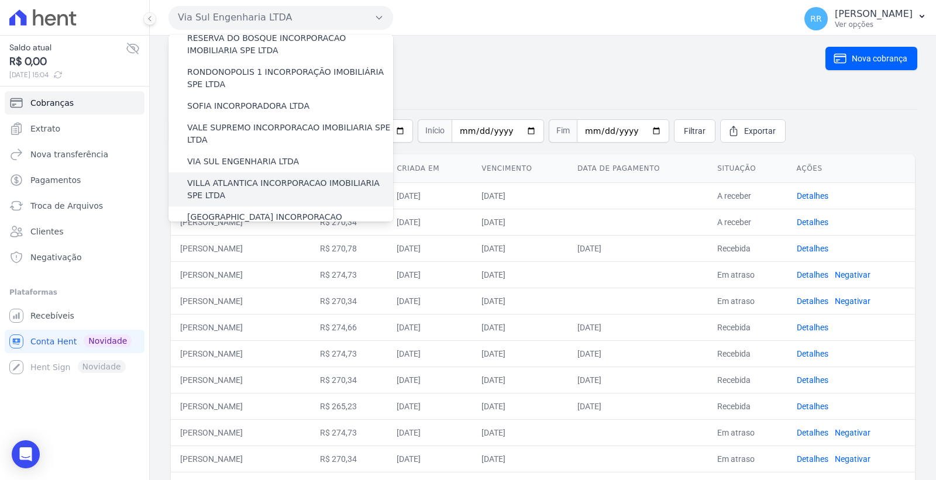
click at [276, 177] on label "VILLA ATLANTICA INCORPORACAO IMOBILIARIA SPE LTDA" at bounding box center [290, 189] width 206 height 25
click at [0, 0] on input "VILLA ATLANTICA INCORPORACAO IMOBILIARIA SPE LTDA" at bounding box center [0, 0] width 0 height 0
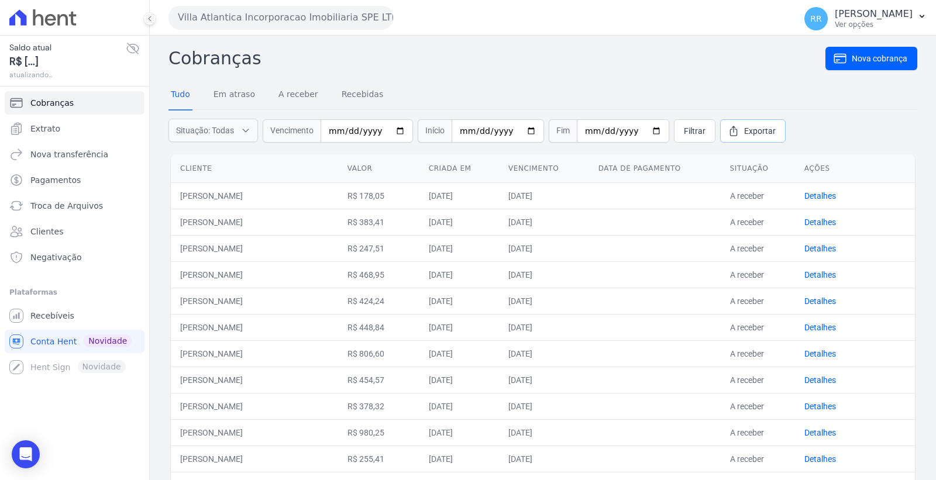
click at [744, 126] on span "Exportar" at bounding box center [760, 131] width 32 height 12
click at [311, 13] on button "Villa Atlantica Incorporacao Imobiliaria SPE LTDA" at bounding box center [280, 17] width 225 height 23
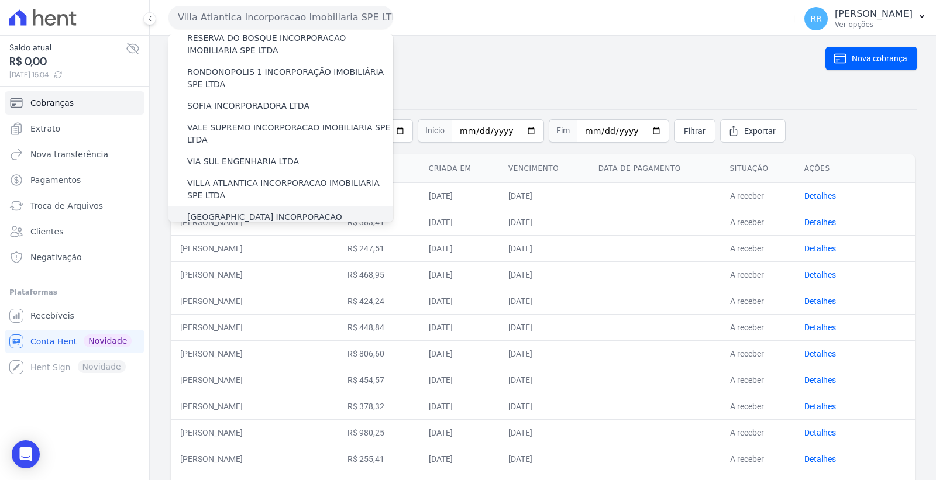
click at [306, 211] on label "[GEOGRAPHIC_DATA] INCORPORACAO IMOBILIARIA SPE LTDA" at bounding box center [290, 223] width 206 height 25
click at [0, 0] on input "[GEOGRAPHIC_DATA] INCORPORACAO IMOBILIARIA SPE LTDA" at bounding box center [0, 0] width 0 height 0
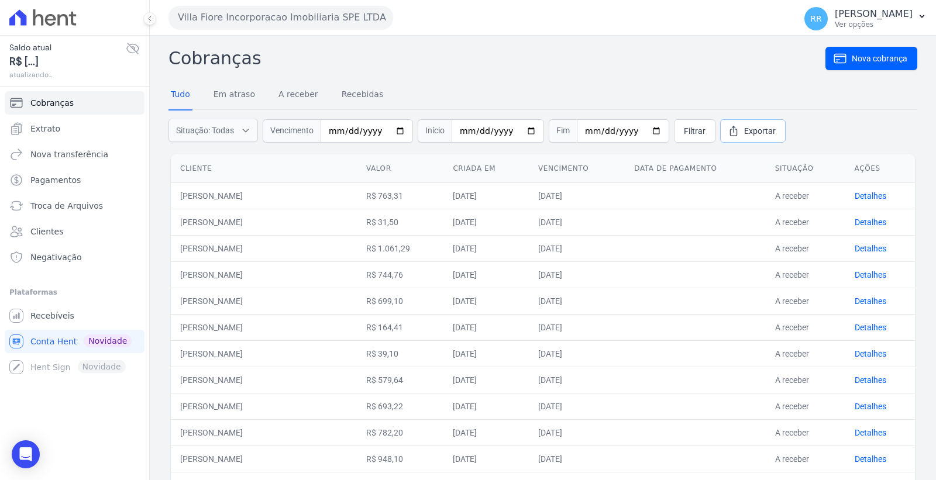
click at [744, 131] on span "Exportar" at bounding box center [760, 131] width 32 height 12
click at [310, 15] on button "Villa Fiore Incorporacao Imobiliaria SPE LTDA" at bounding box center [280, 17] width 225 height 23
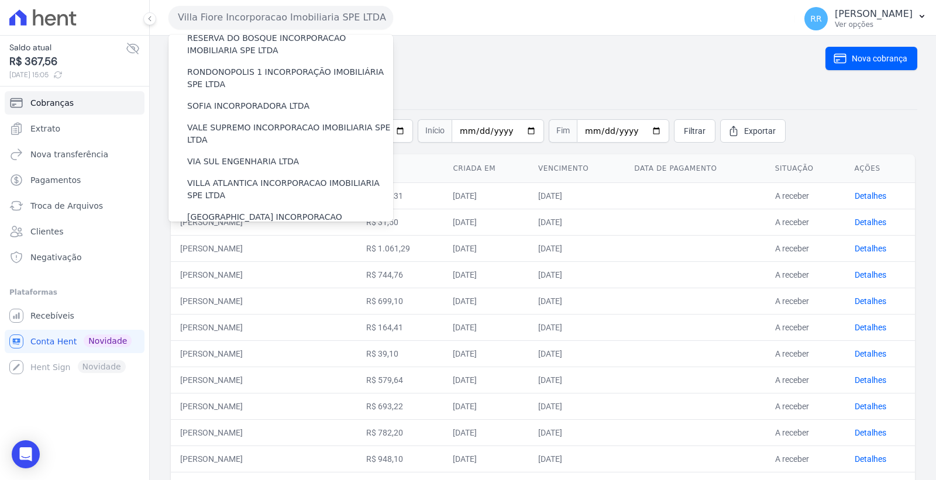
click at [273, 245] on label "VILLA TROPICAL INCORPORAÇÃO IMOBILIÁRIA SPE LTDA" at bounding box center [290, 257] width 206 height 25
click at [0, 0] on input "VILLA TROPICAL INCORPORAÇÃO IMOBILIÁRIA SPE LTDA" at bounding box center [0, 0] width 0 height 0
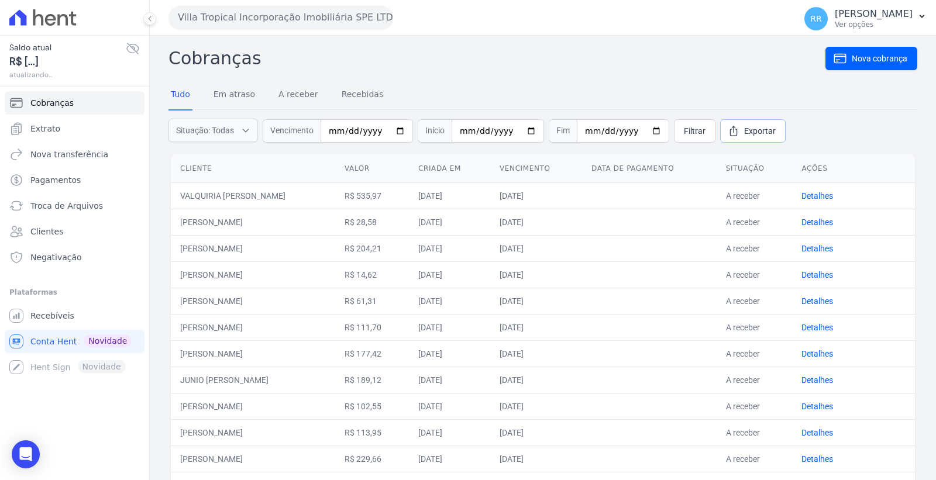
click at [744, 125] on span "Exportar" at bounding box center [760, 131] width 32 height 12
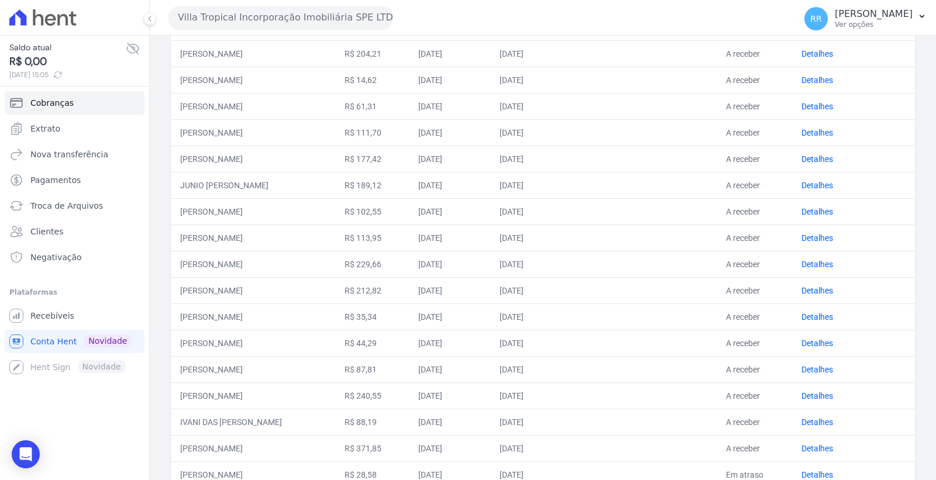
scroll to position [0, 0]
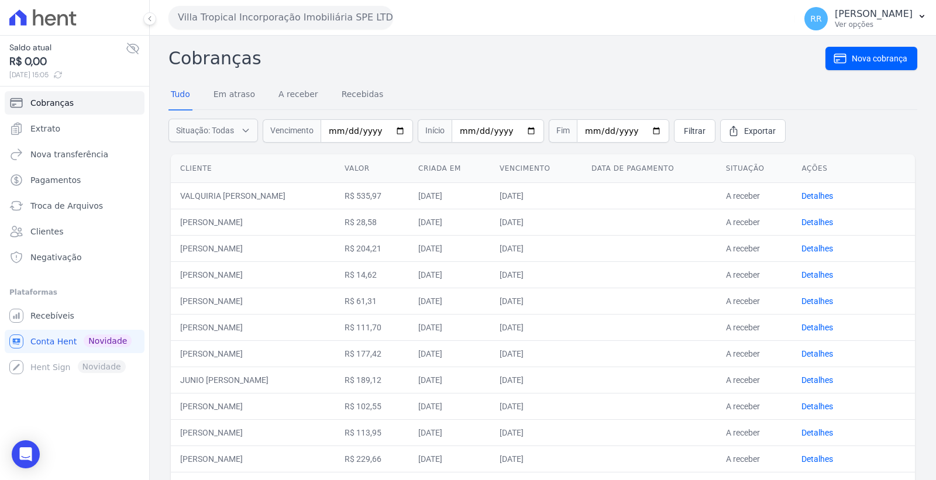
click at [258, 18] on button "Villa Tropical Incorporação Imobiliária SPE LTDA" at bounding box center [280, 17] width 225 height 23
